Goal: Complete application form

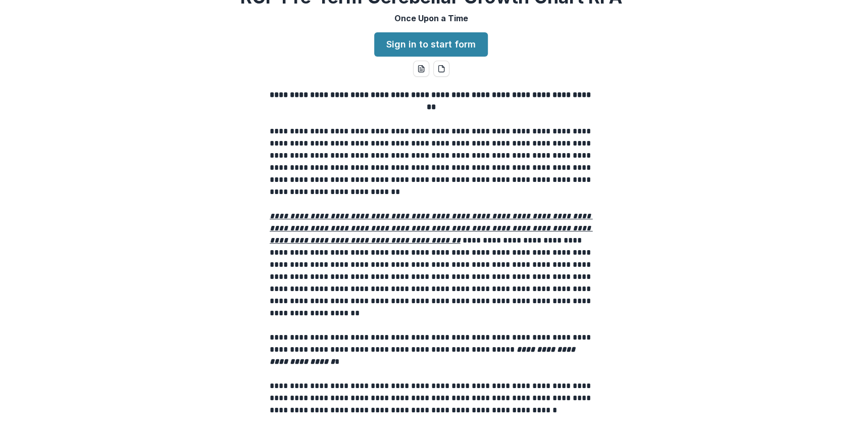
scroll to position [33, 0]
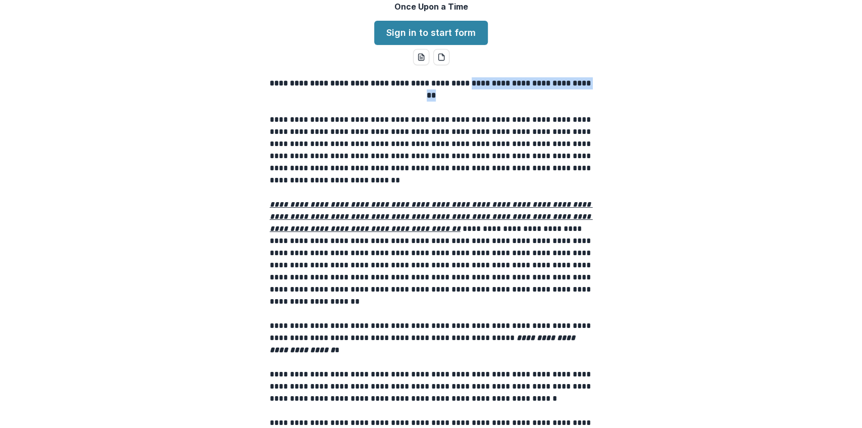
drag, startPoint x: 474, startPoint y: 86, endPoint x: 607, endPoint y: 93, distance: 133.0
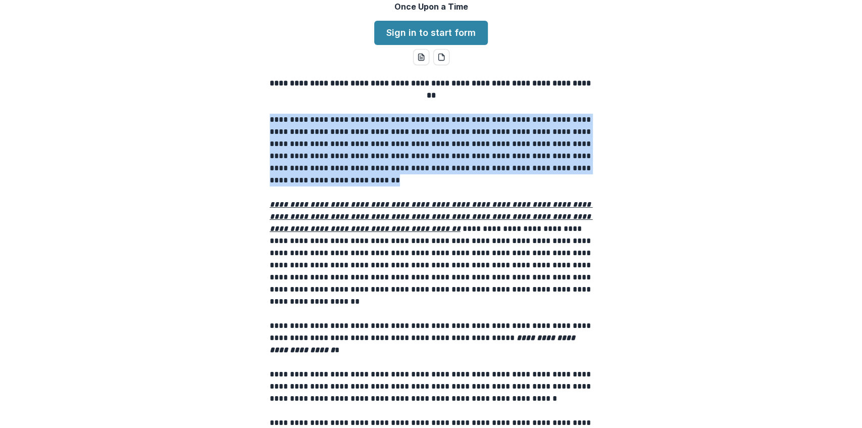
drag, startPoint x: 580, startPoint y: 175, endPoint x: 224, endPoint y: 118, distance: 360.6
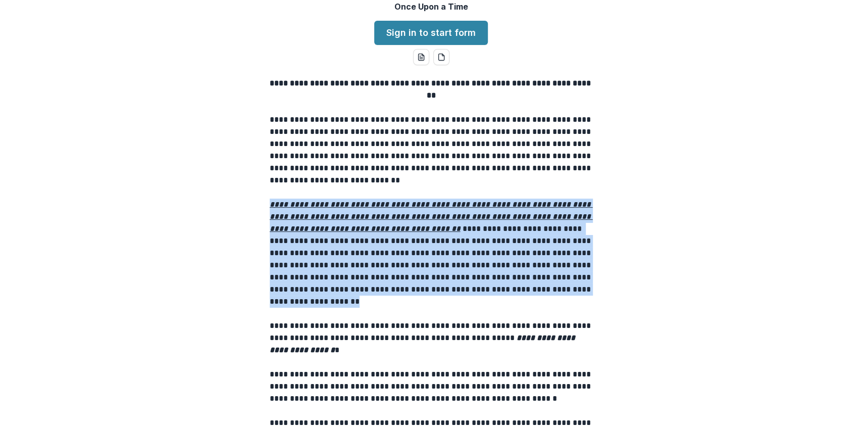
drag, startPoint x: 574, startPoint y: 302, endPoint x: 243, endPoint y: 203, distance: 345.4
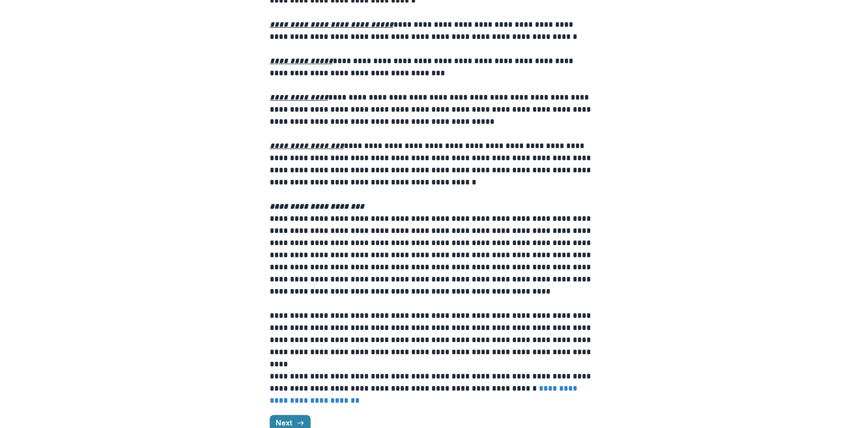
scroll to position [1020, 0]
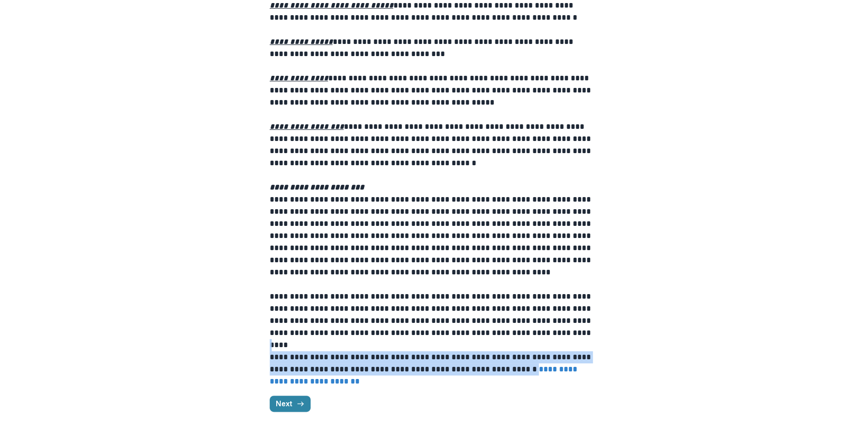
drag, startPoint x: 584, startPoint y: 370, endPoint x: 592, endPoint y: 346, distance: 25.4
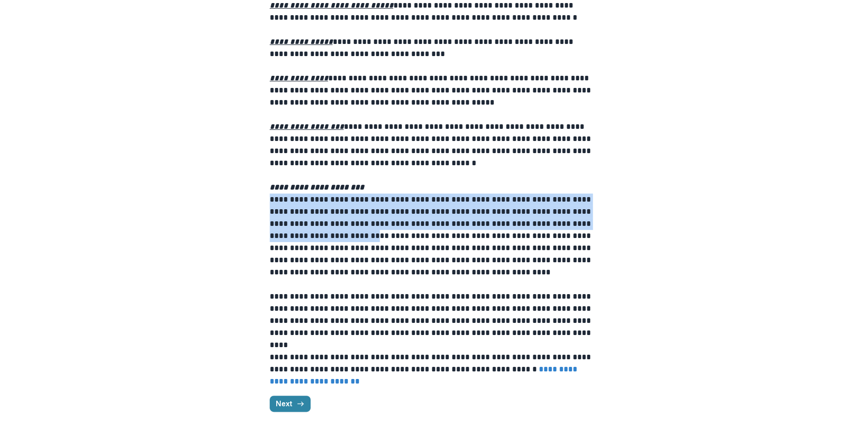
drag, startPoint x: 355, startPoint y: 235, endPoint x: 263, endPoint y: 198, distance: 98.6
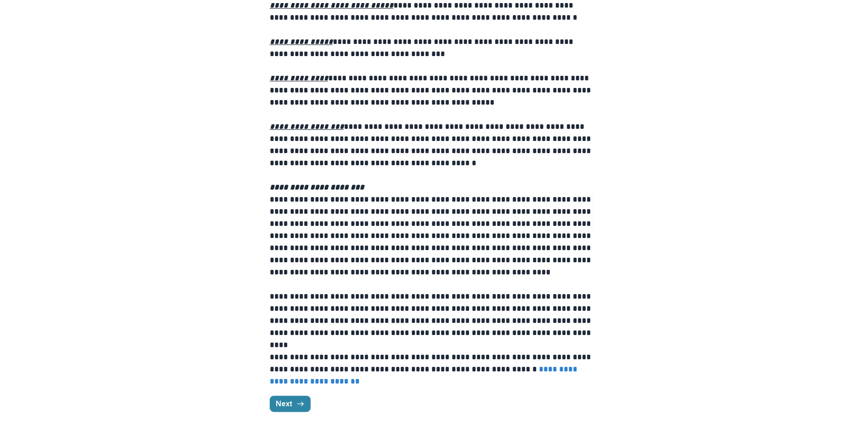
click at [283, 403] on button "Next" at bounding box center [290, 404] width 41 height 16
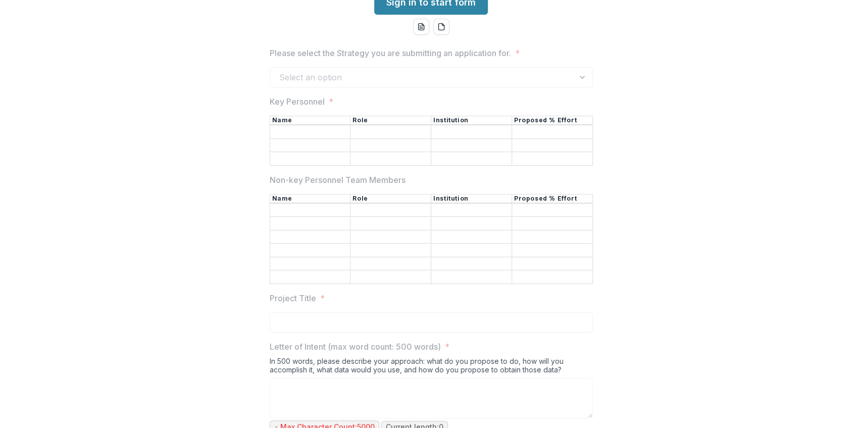
scroll to position [0, 0]
